Goal: Navigation & Orientation: Find specific page/section

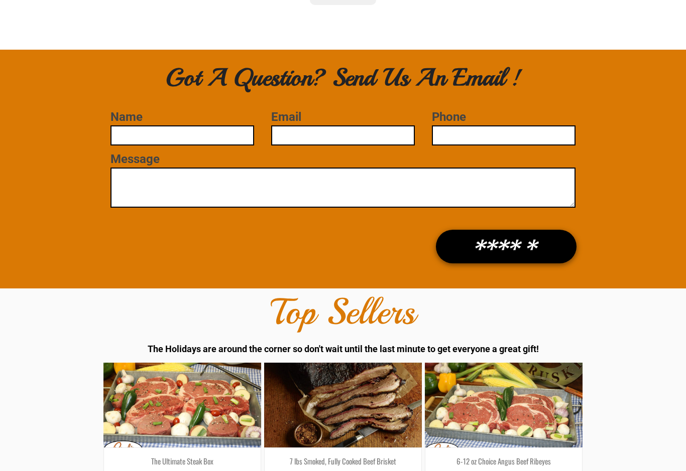
scroll to position [1358, 0]
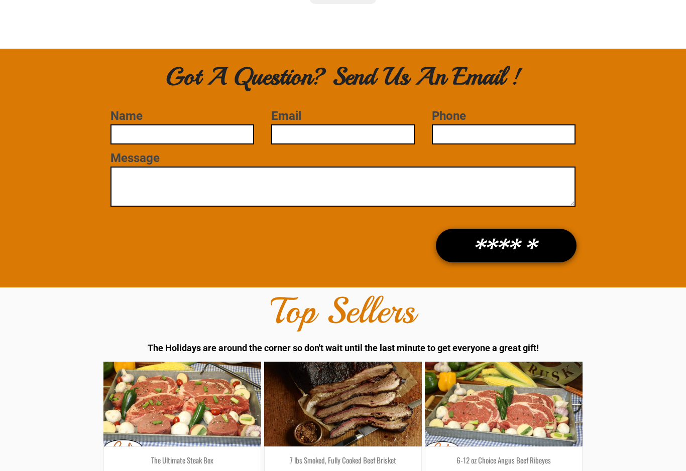
click at [666, 97] on div "Name Email Phone Message ******" at bounding box center [343, 189] width 686 height 184
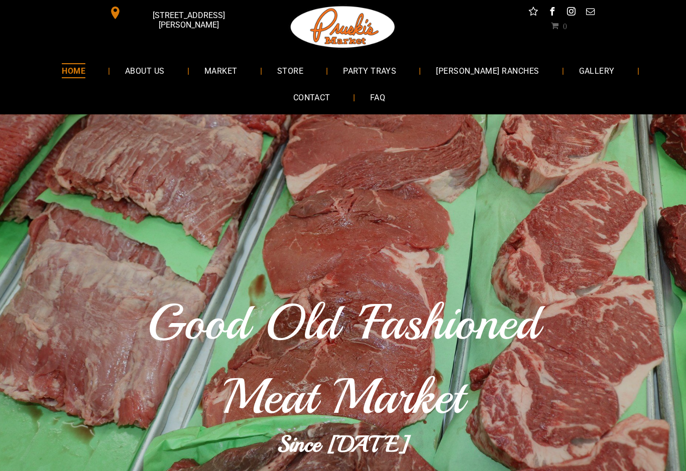
scroll to position [0, 0]
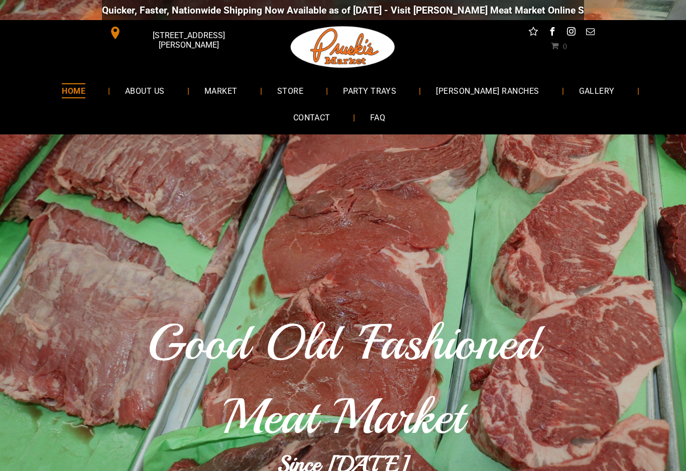
click at [489, 87] on span "[PERSON_NAME] RANCHES" at bounding box center [487, 90] width 103 height 15
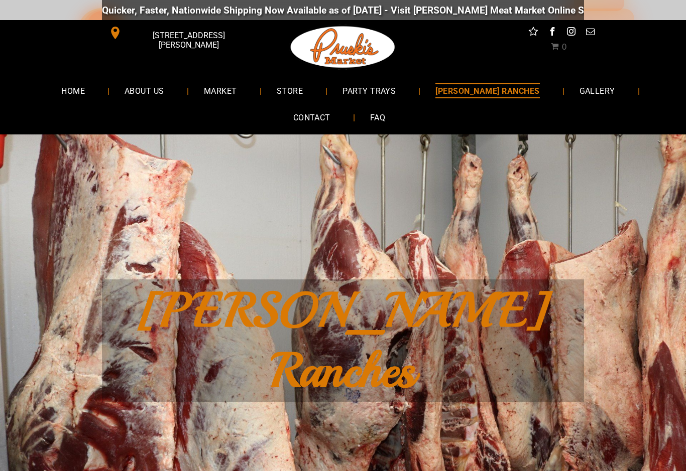
click at [237, 91] on span "MARKET" at bounding box center [220, 90] width 33 height 15
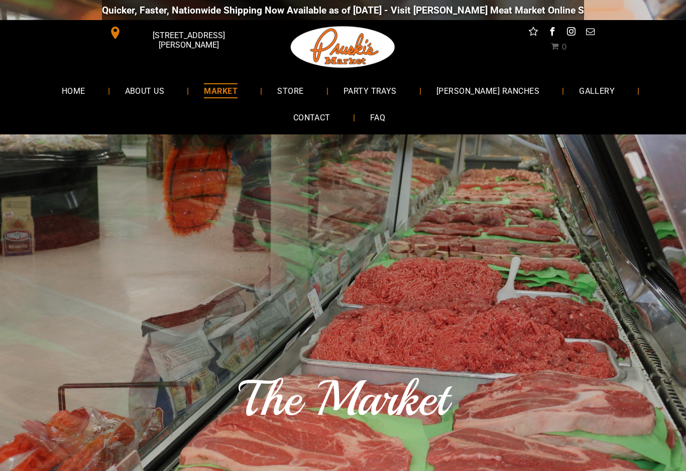
click at [316, 83] on link "STORE" at bounding box center [290, 90] width 56 height 27
